Goal: Information Seeking & Learning: Learn about a topic

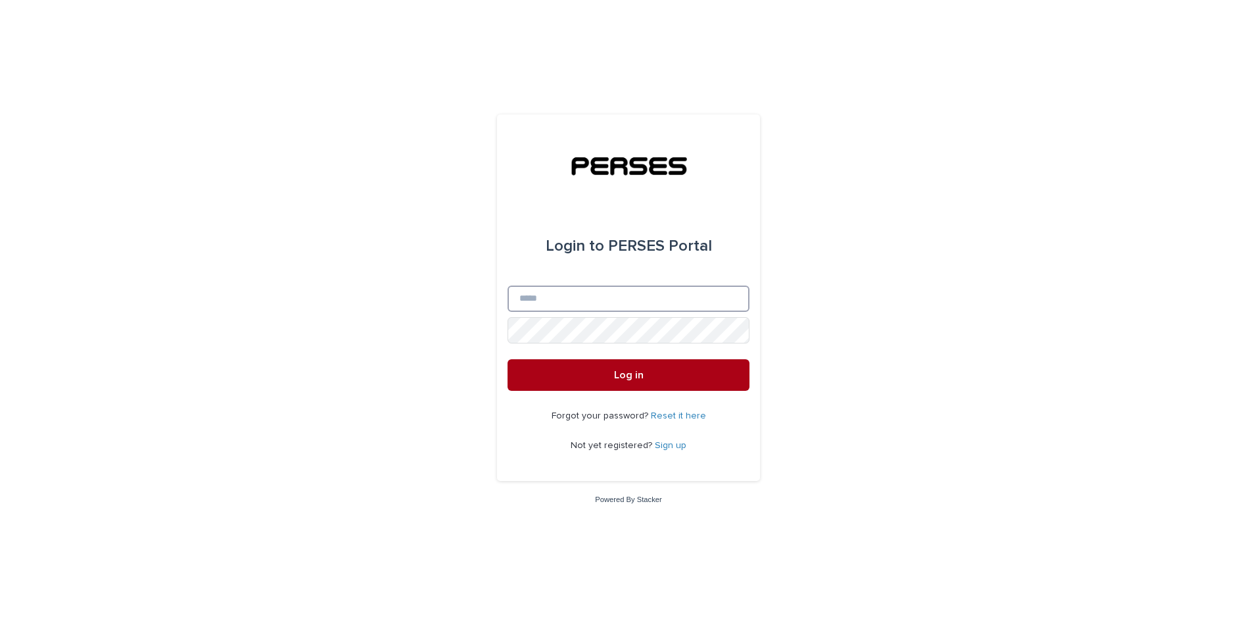
type input "**********"
click at [635, 373] on span "Log in" at bounding box center [629, 375] width 30 height 11
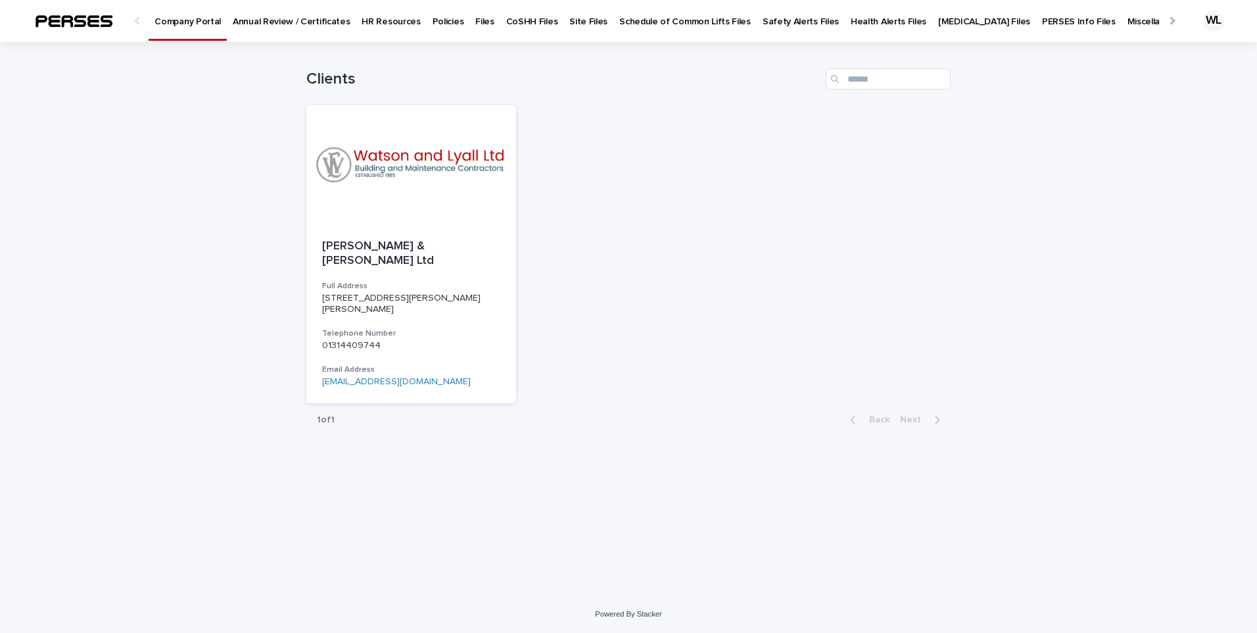
click at [435, 20] on p "Policies" at bounding box center [449, 14] width 32 height 28
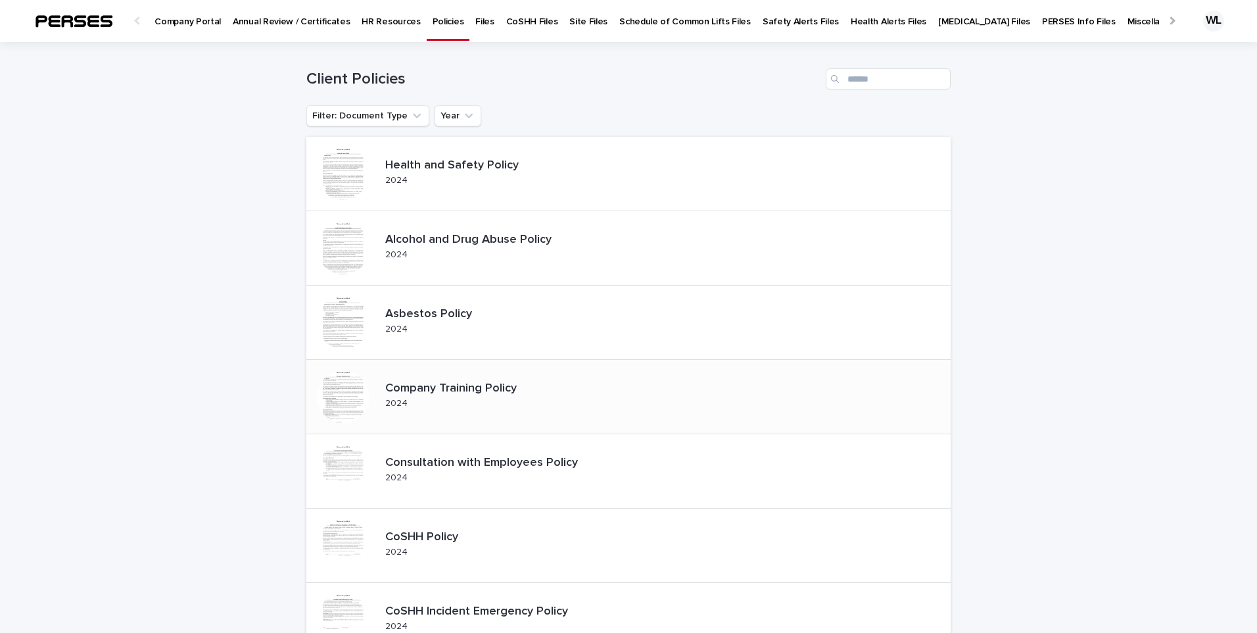
click at [359, 391] on div at bounding box center [343, 396] width 53 height 53
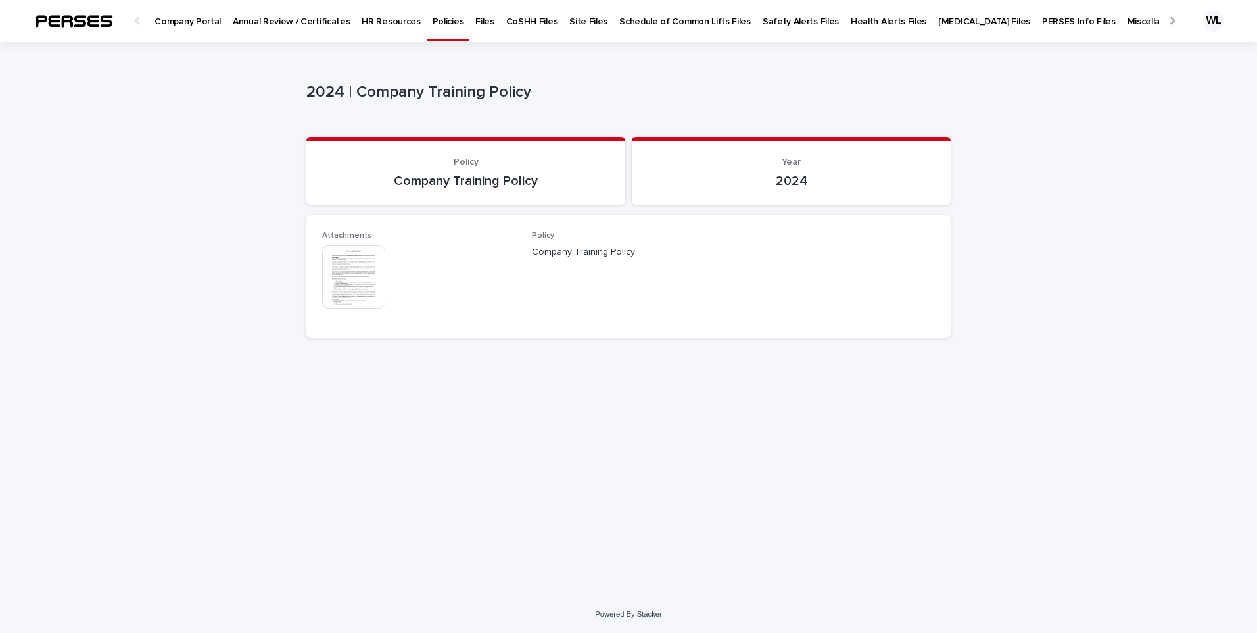
click at [344, 280] on img at bounding box center [353, 276] width 63 height 63
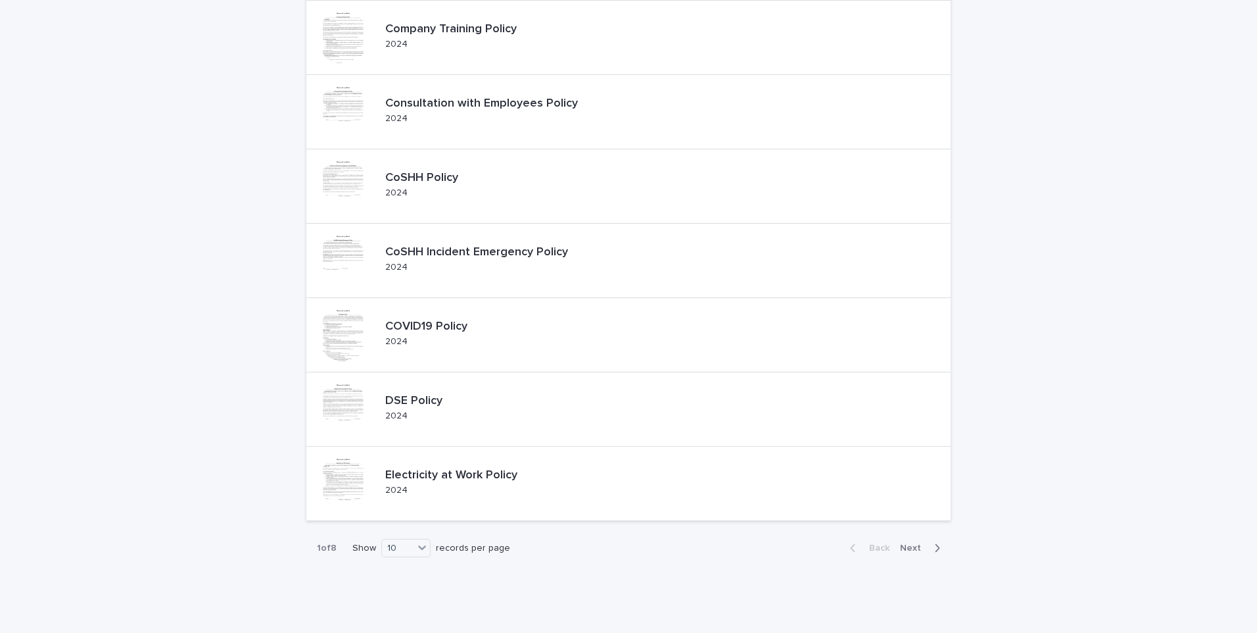
scroll to position [394, 0]
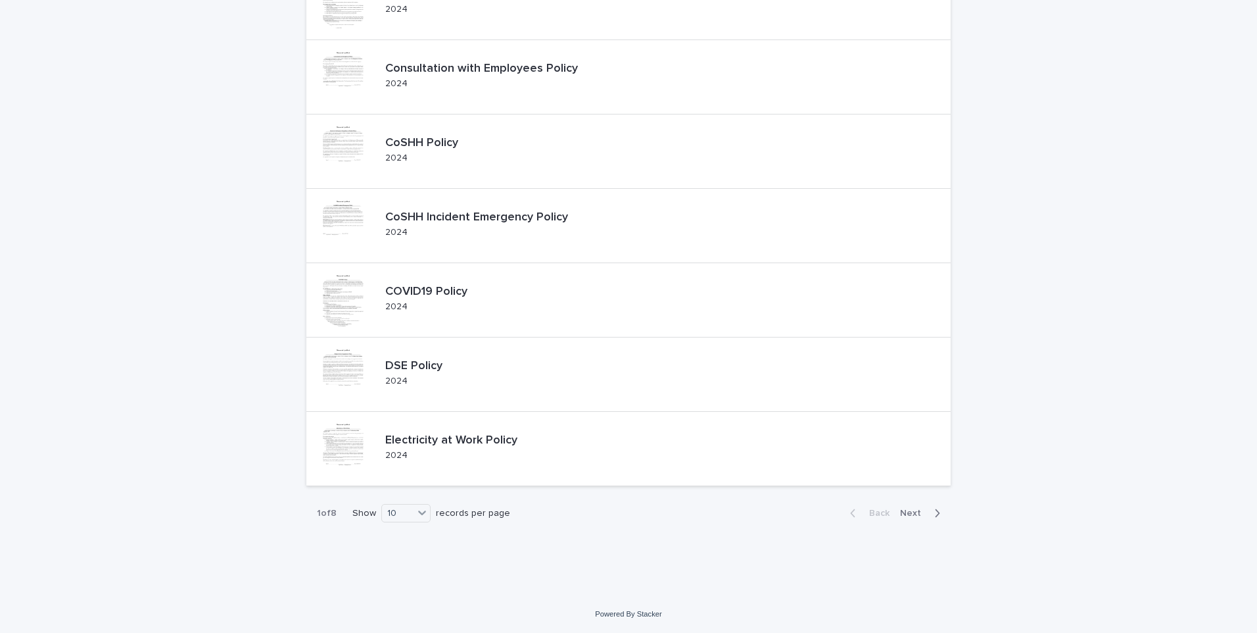
click at [905, 514] on span "Next" at bounding box center [914, 512] width 29 height 9
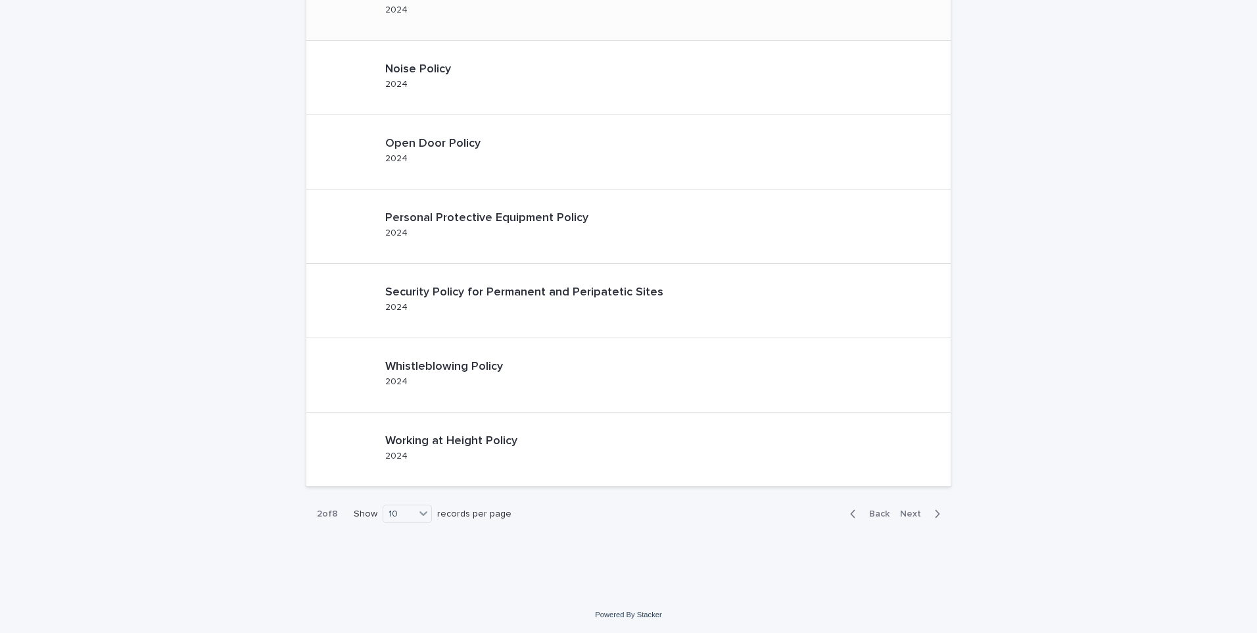
scroll to position [394, 0]
click at [911, 514] on span "Next" at bounding box center [914, 512] width 29 height 9
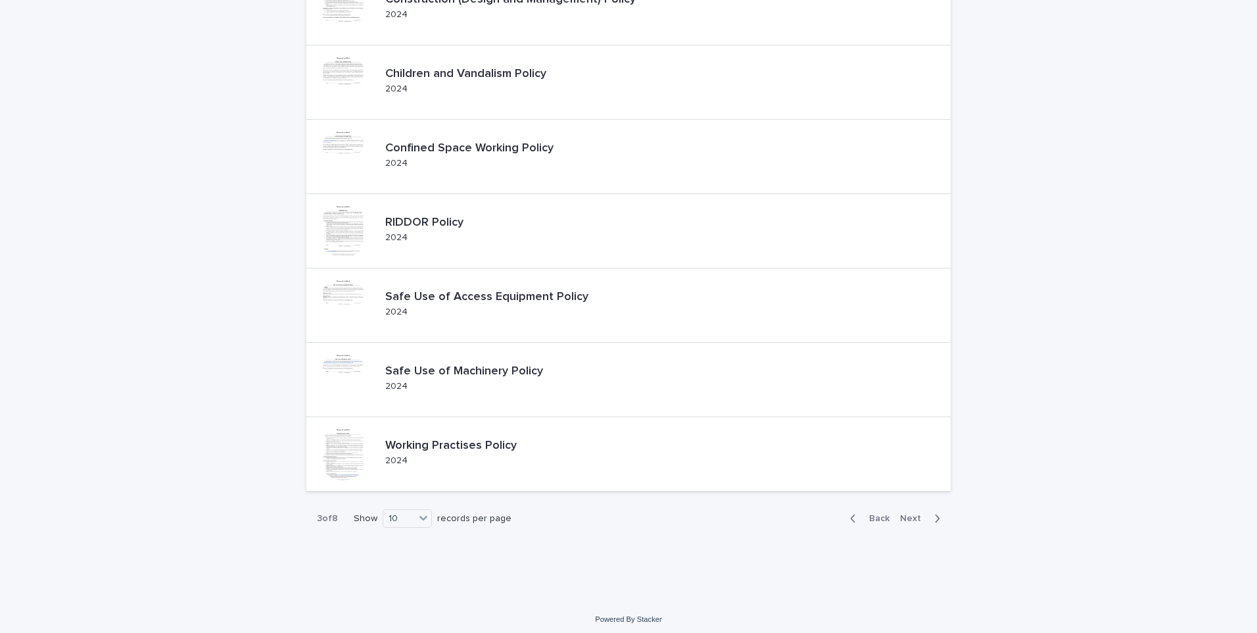
scroll to position [394, 0]
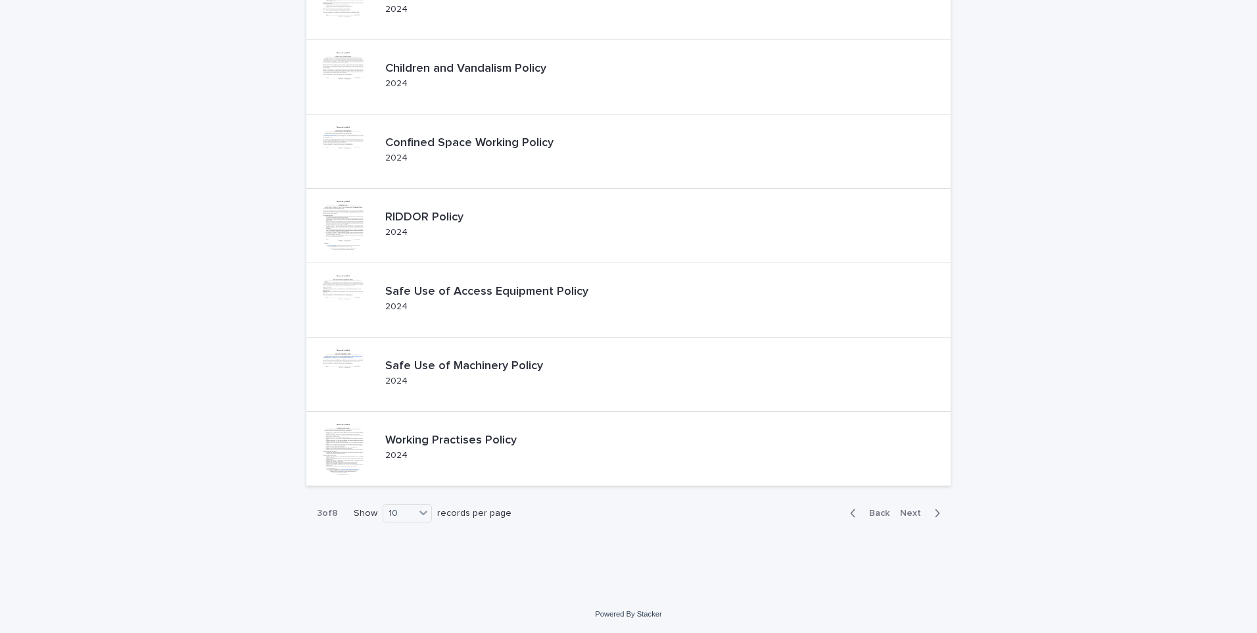
click at [903, 512] on span "Next" at bounding box center [914, 512] width 29 height 9
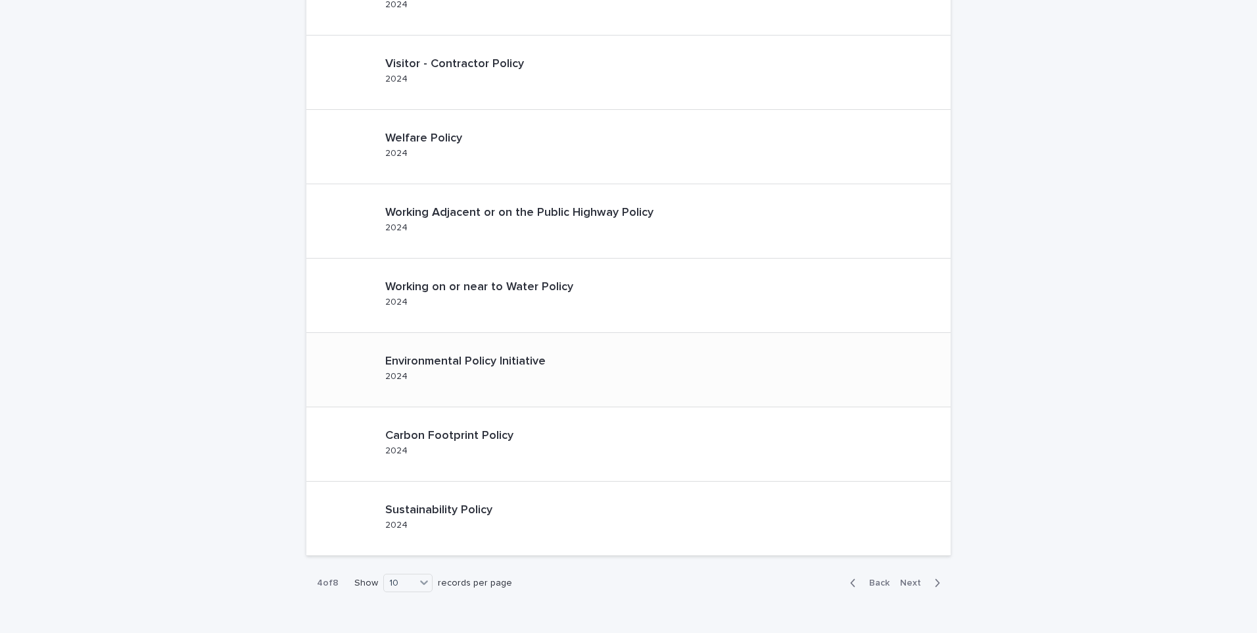
scroll to position [394, 0]
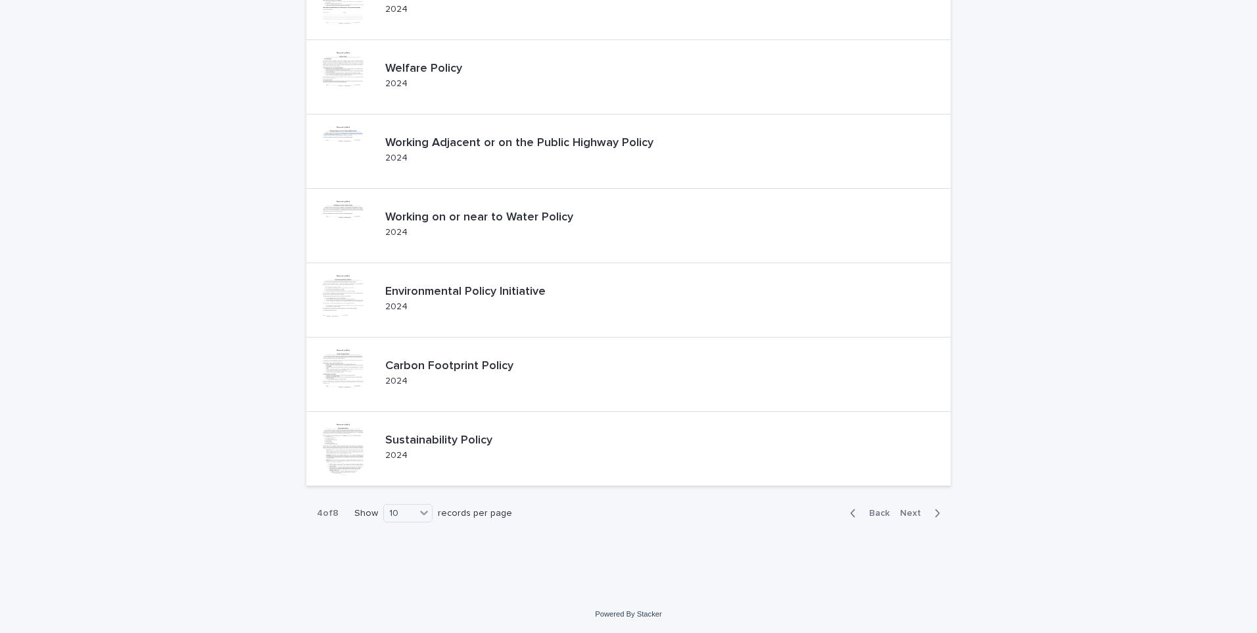
click at [903, 509] on span "Next" at bounding box center [914, 512] width 29 height 9
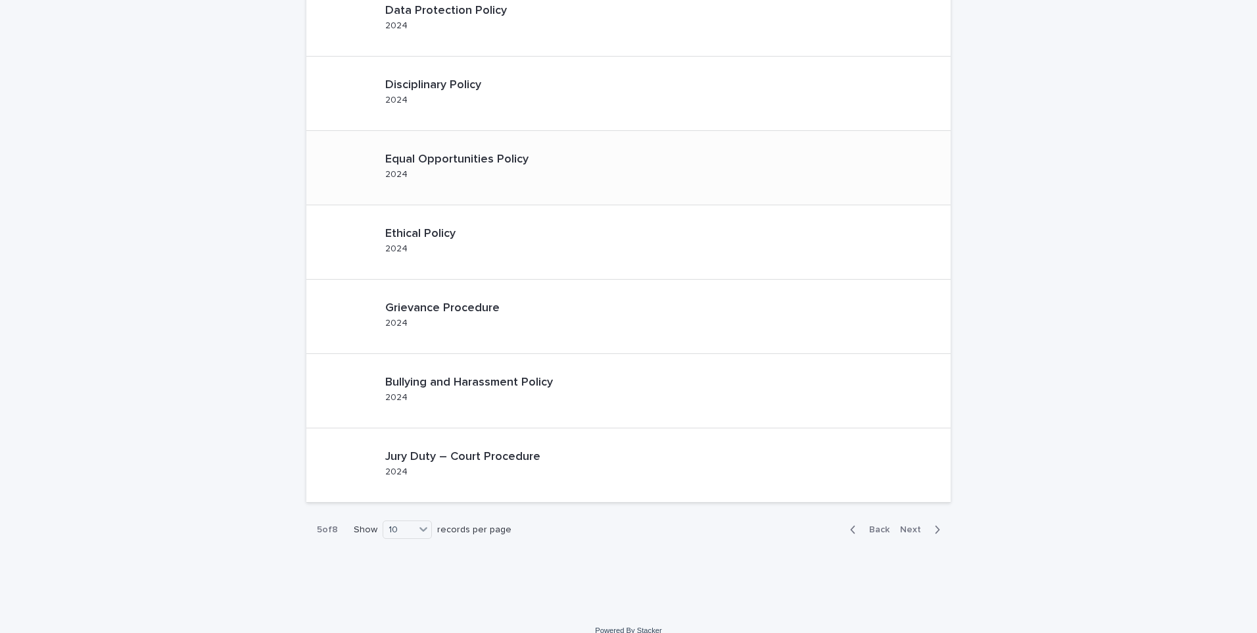
scroll to position [394, 0]
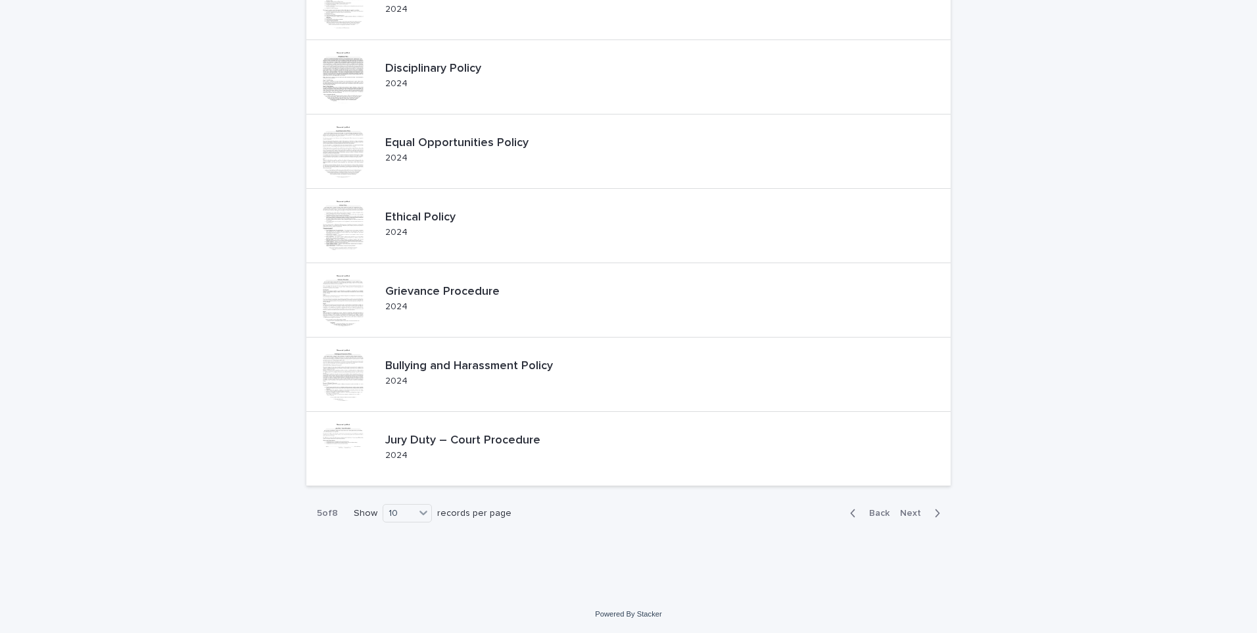
click at [907, 513] on span "Next" at bounding box center [914, 512] width 29 height 9
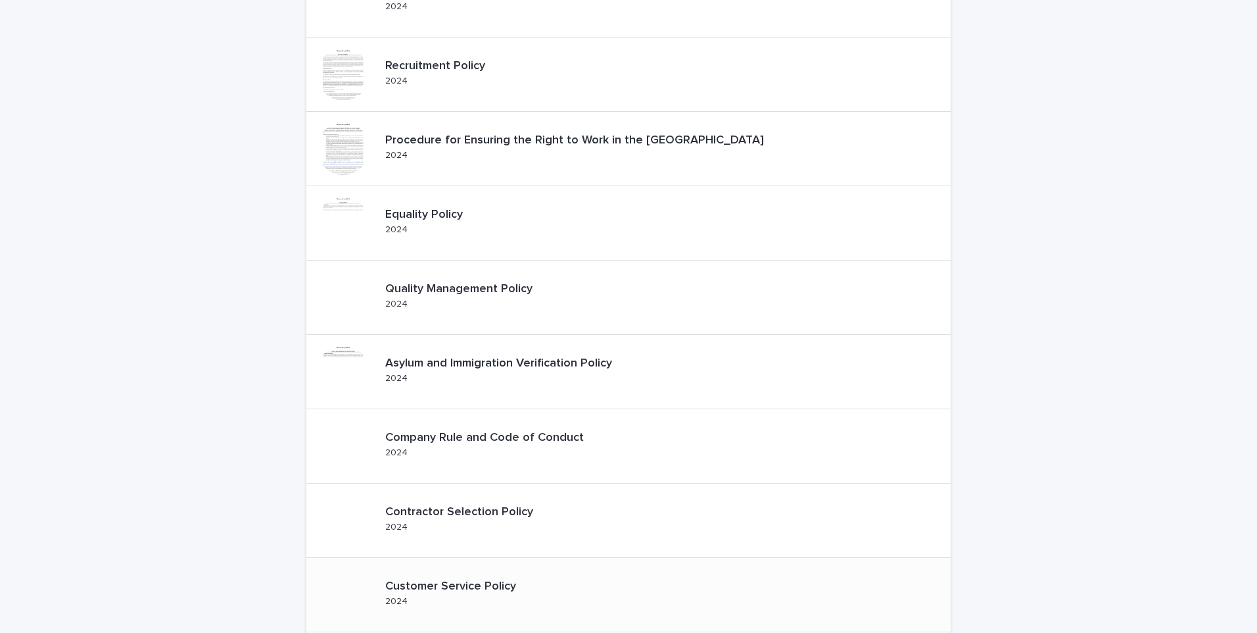
scroll to position [263, 0]
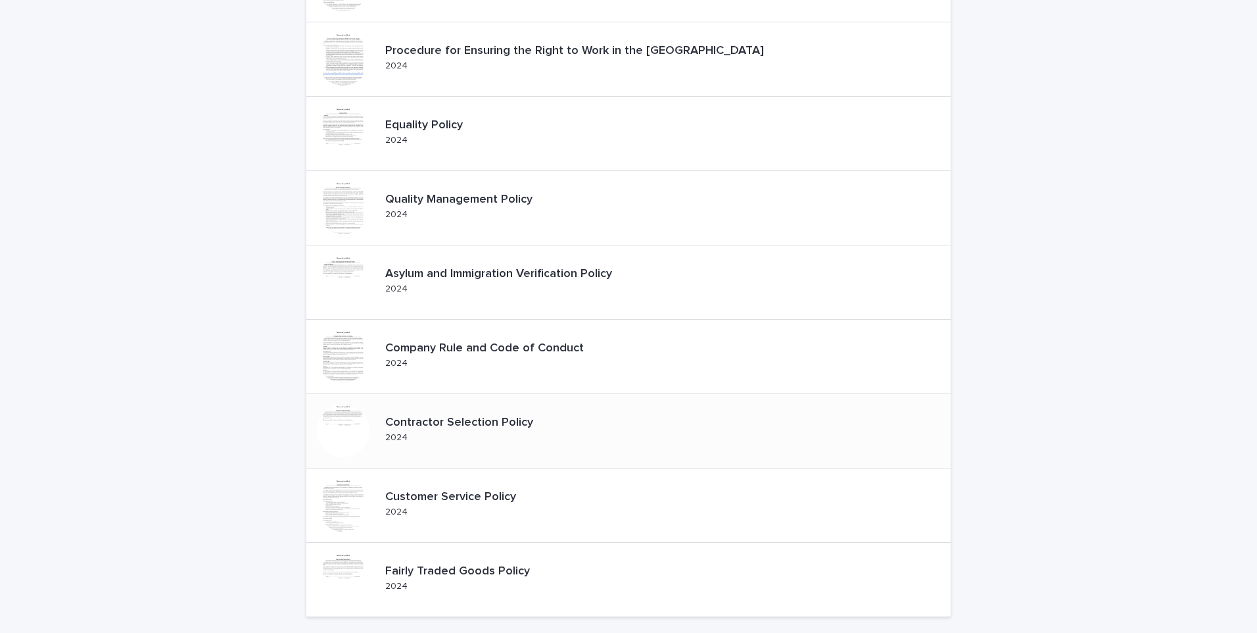
click at [408, 421] on p "Contractor Selection Policy" at bounding box center [470, 423] width 170 height 14
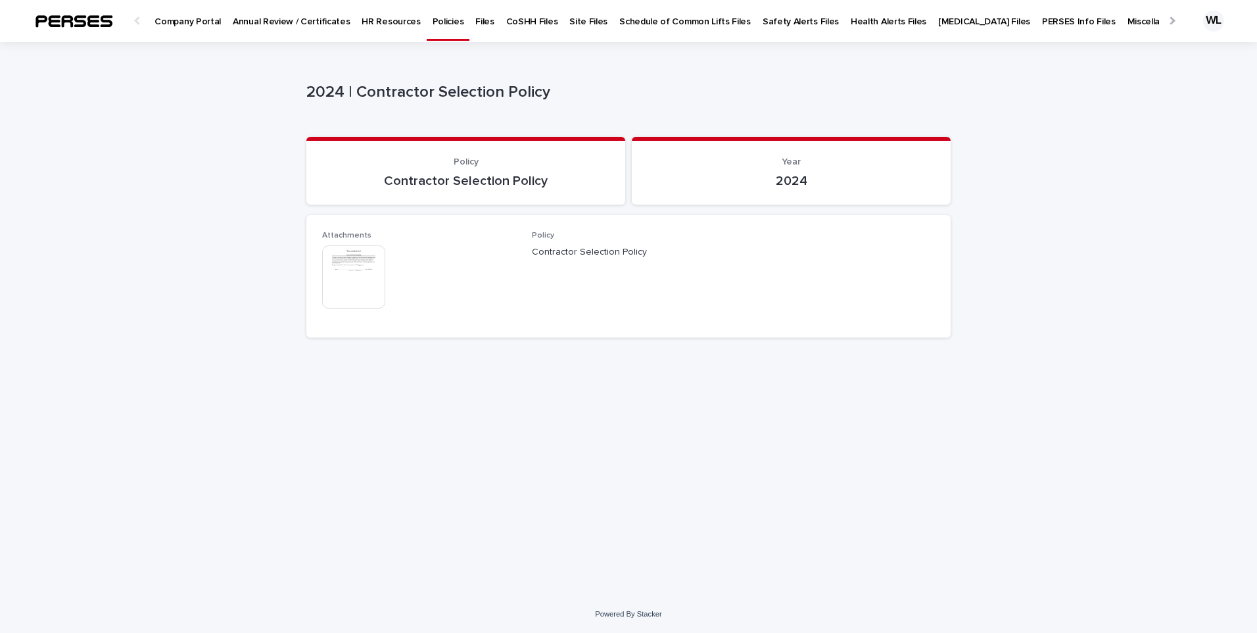
click at [364, 279] on img at bounding box center [353, 276] width 63 height 63
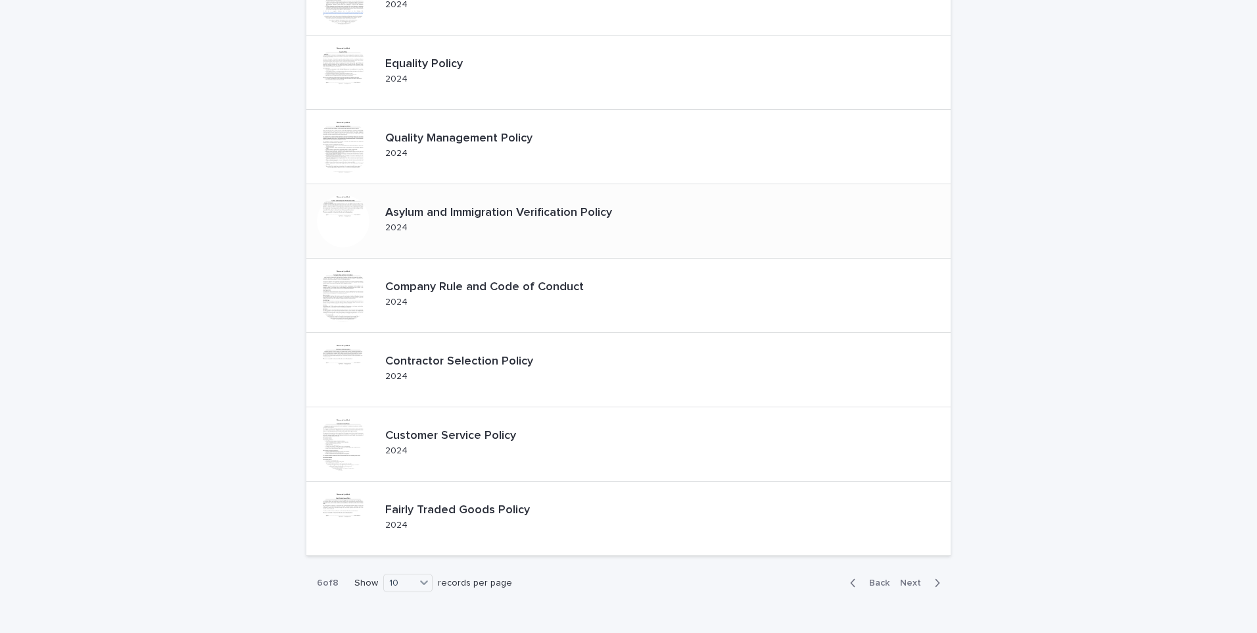
scroll to position [394, 0]
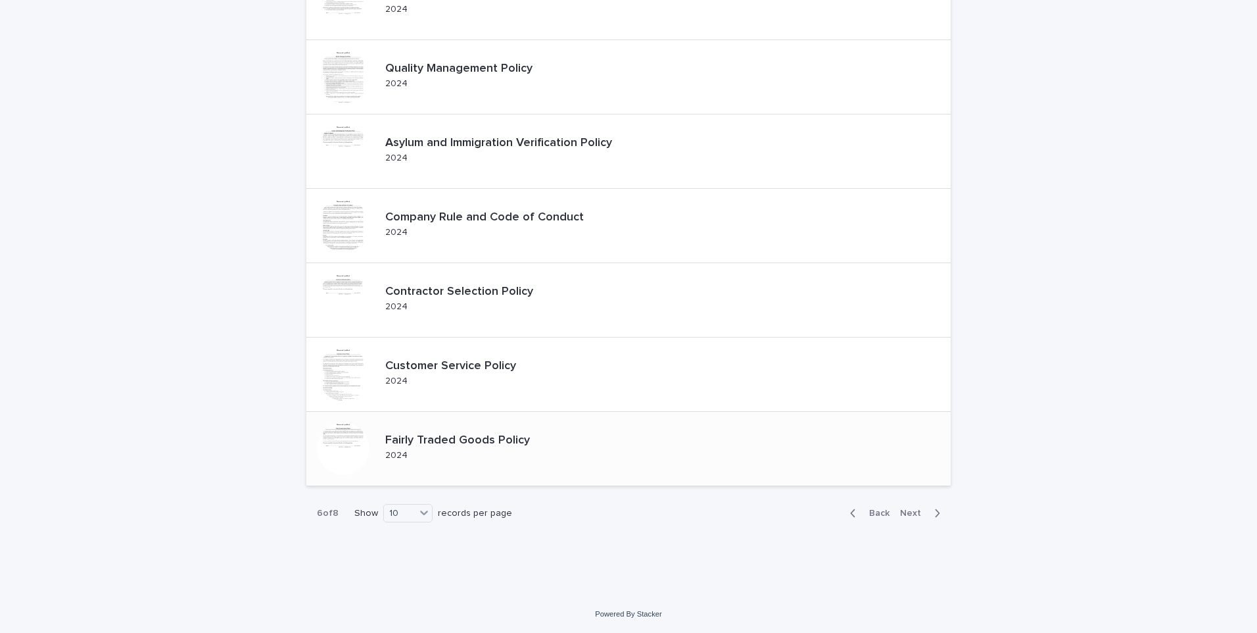
click at [343, 439] on div at bounding box center [343, 448] width 53 height 53
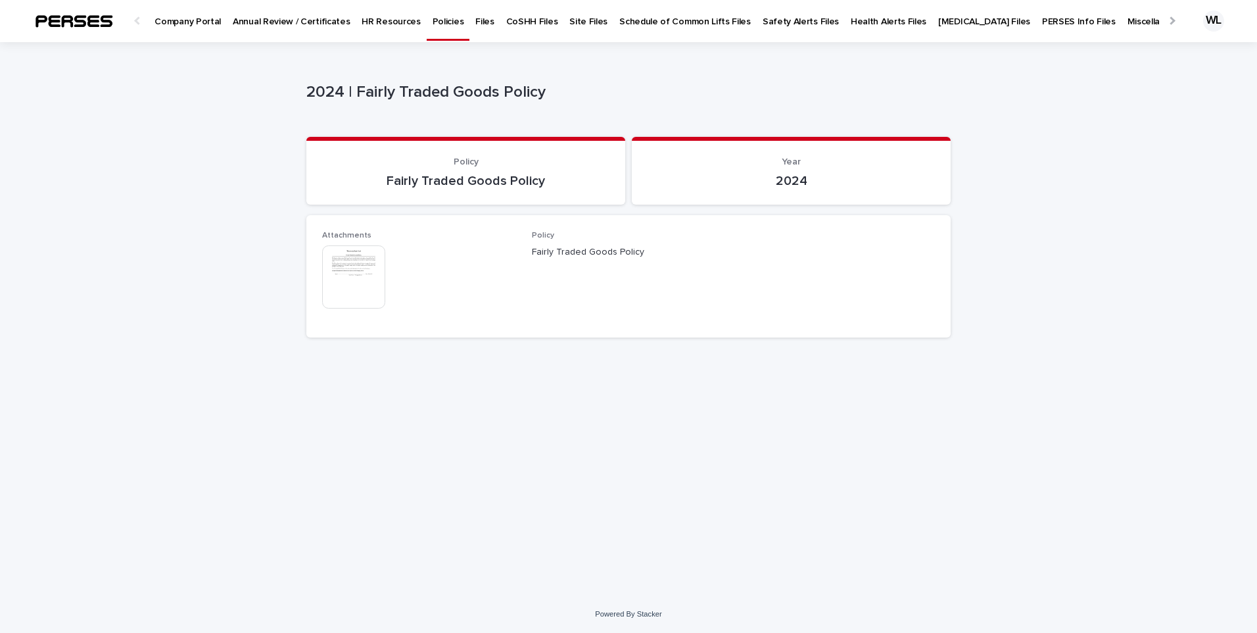
click at [364, 276] on img at bounding box center [353, 276] width 63 height 63
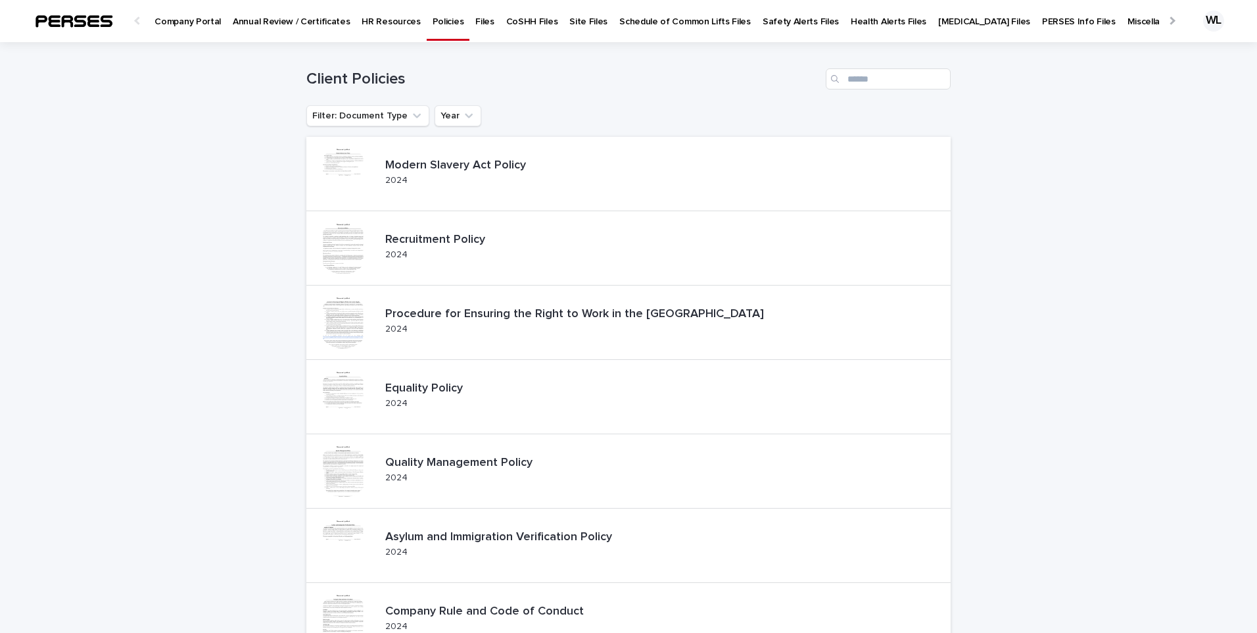
scroll to position [394, 0]
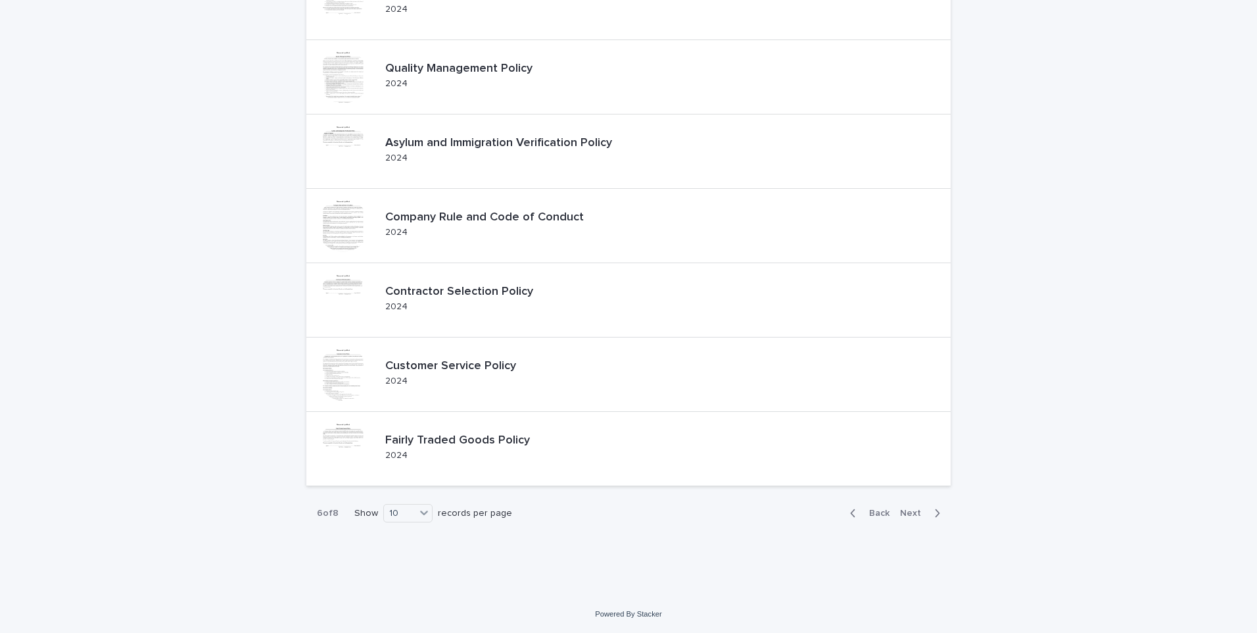
click at [905, 513] on span "Next" at bounding box center [914, 512] width 29 height 9
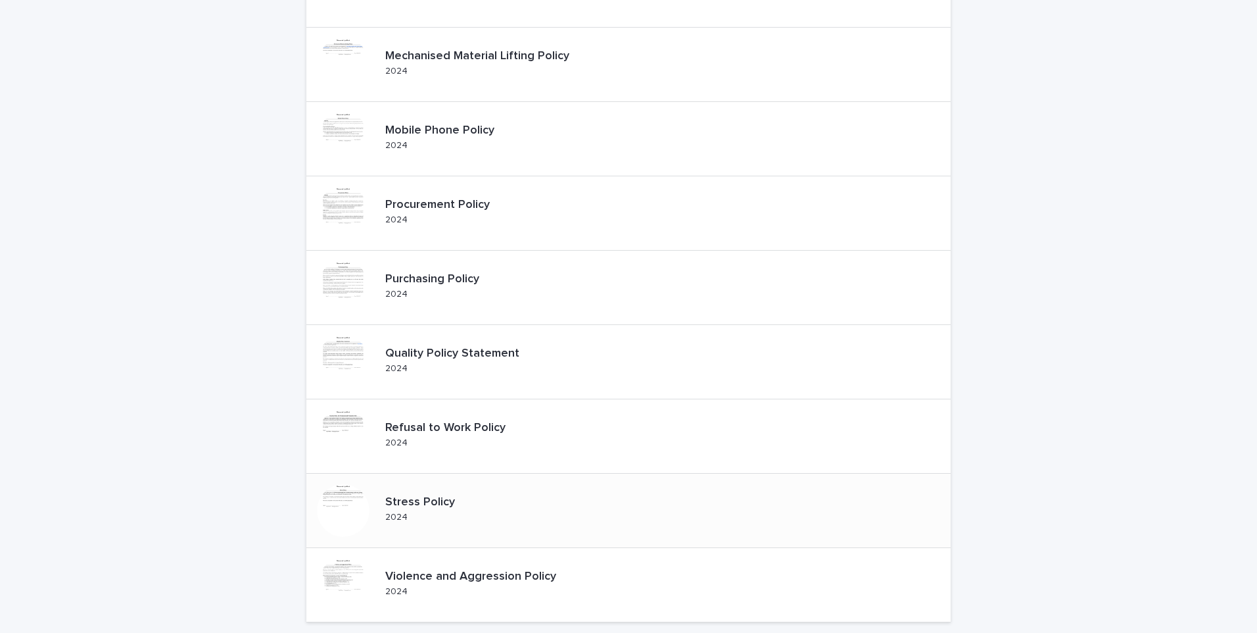
scroll to position [263, 0]
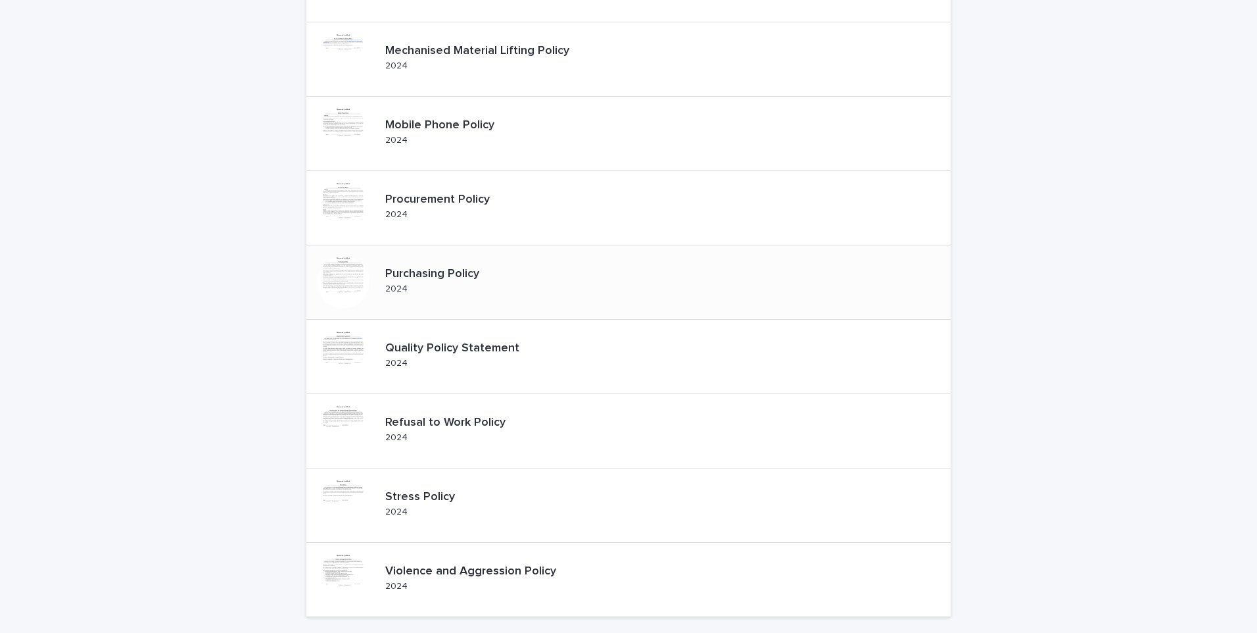
click at [342, 281] on div at bounding box center [343, 282] width 53 height 53
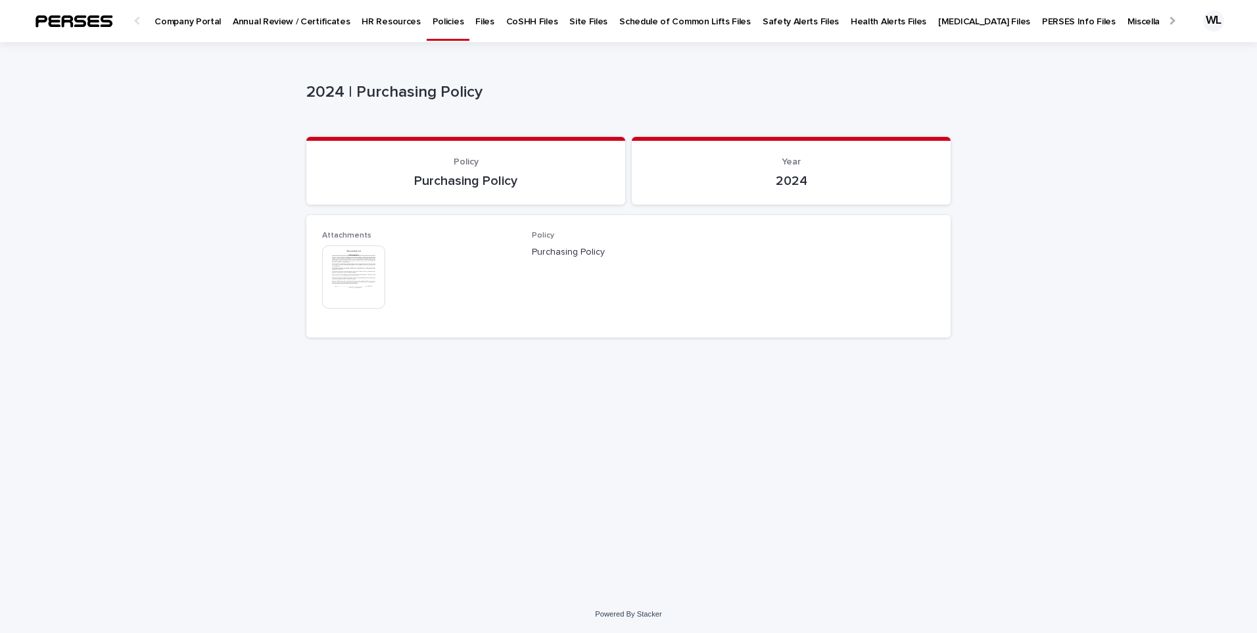
click at [342, 281] on img at bounding box center [353, 276] width 63 height 63
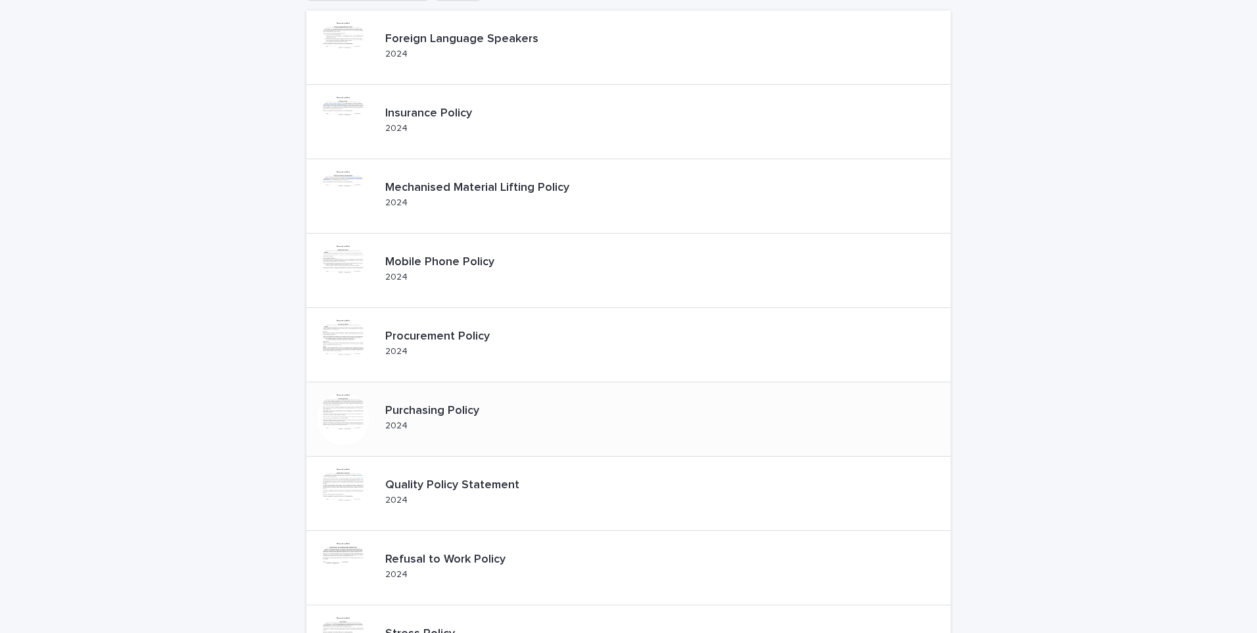
scroll to position [132, 0]
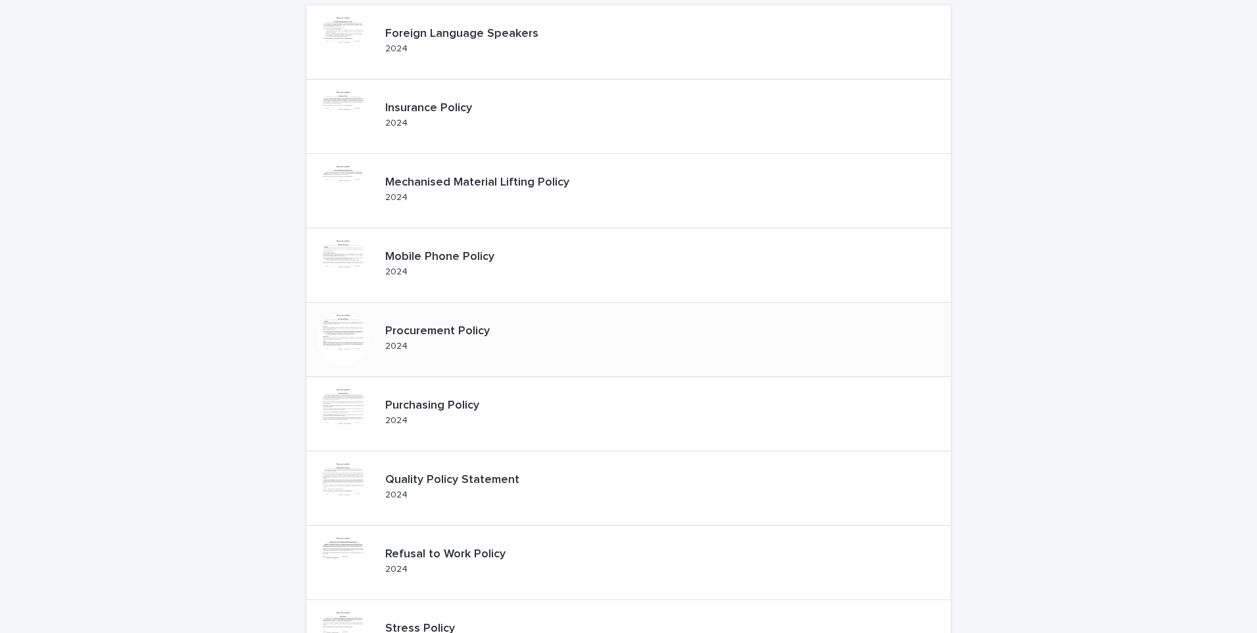
click at [360, 339] on div at bounding box center [343, 339] width 53 height 53
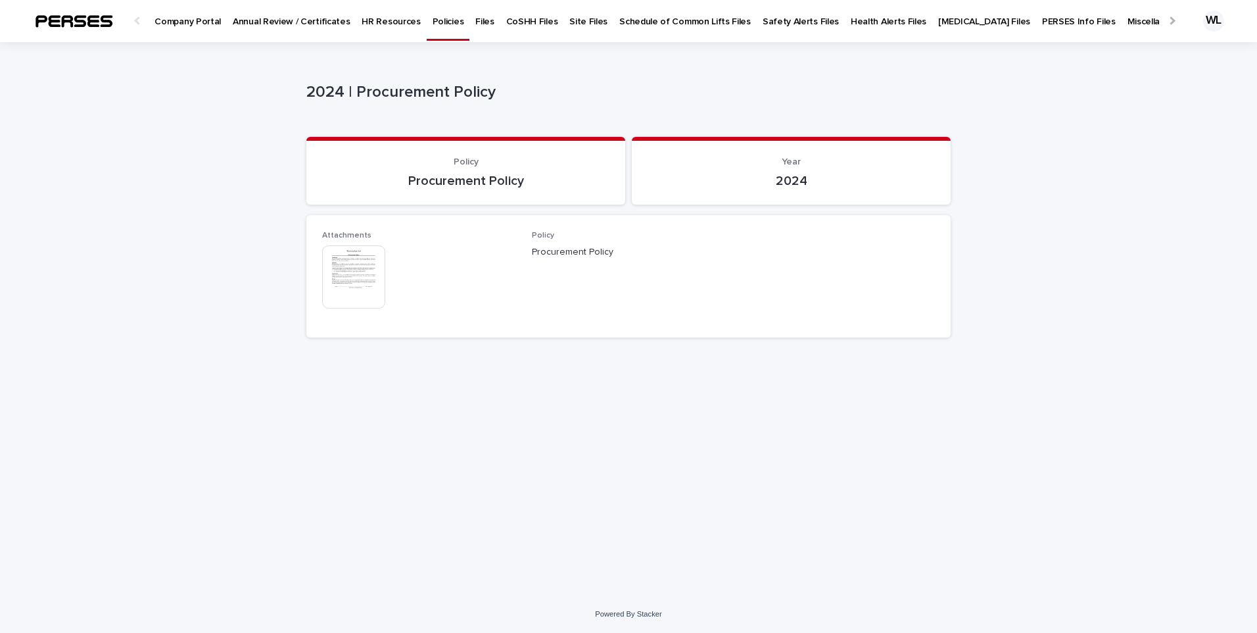
click at [347, 274] on img at bounding box center [353, 276] width 63 height 63
